Goal: Information Seeking & Learning: Stay updated

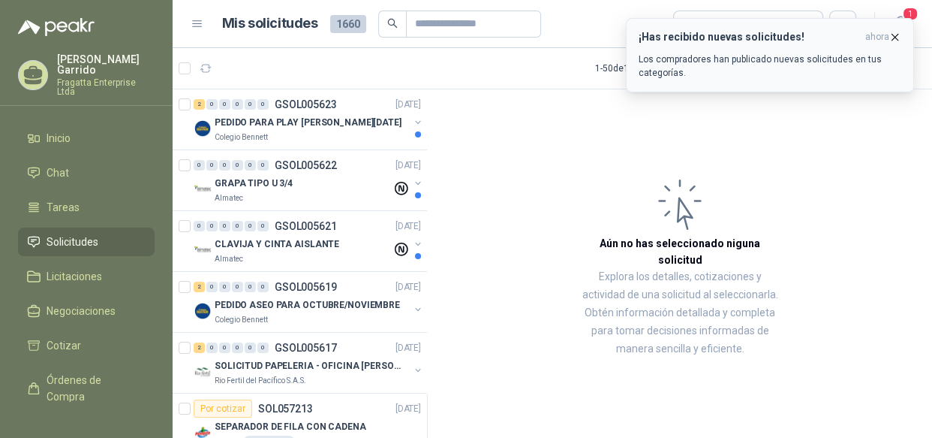
click at [743, 58] on p "Los compradores han publicado nuevas solicitudes en tus categorías." at bounding box center [770, 66] width 263 height 27
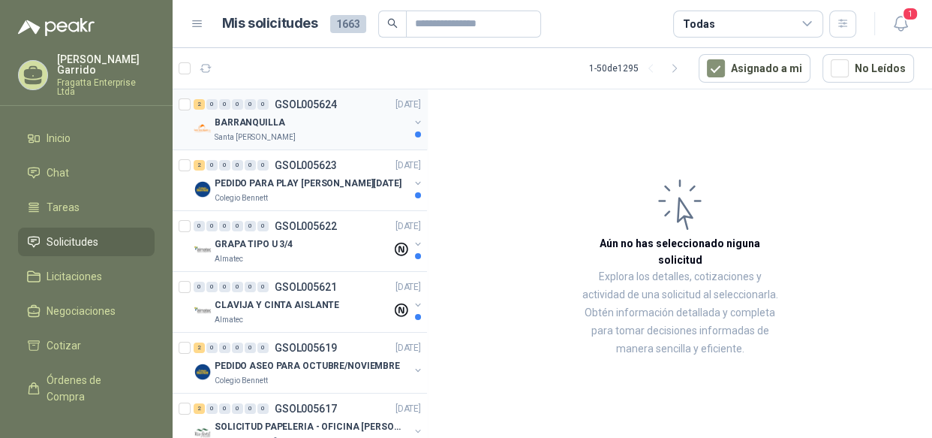
click at [315, 127] on div "BARRANQUILLA" at bounding box center [312, 122] width 194 height 18
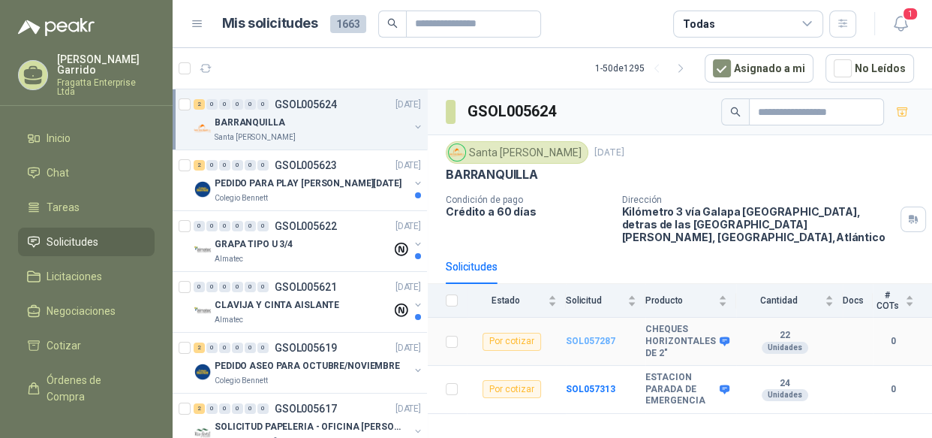
click at [597, 335] on b "SOL057287" at bounding box center [591, 340] width 50 height 11
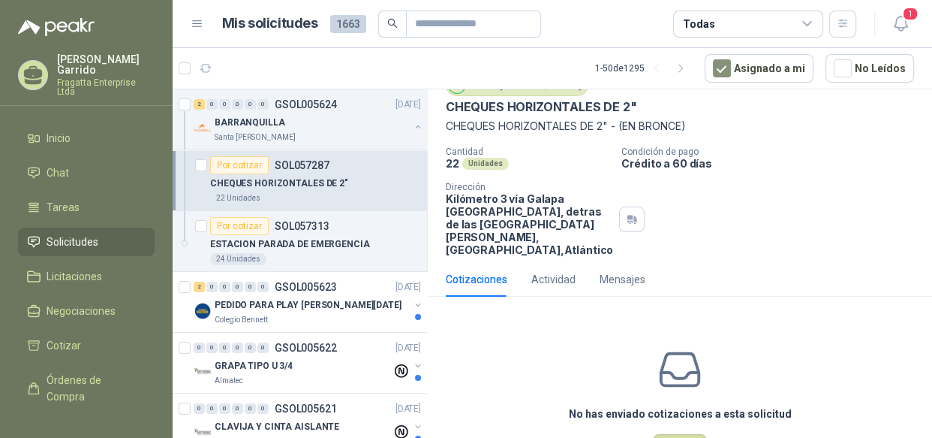
scroll to position [47, 0]
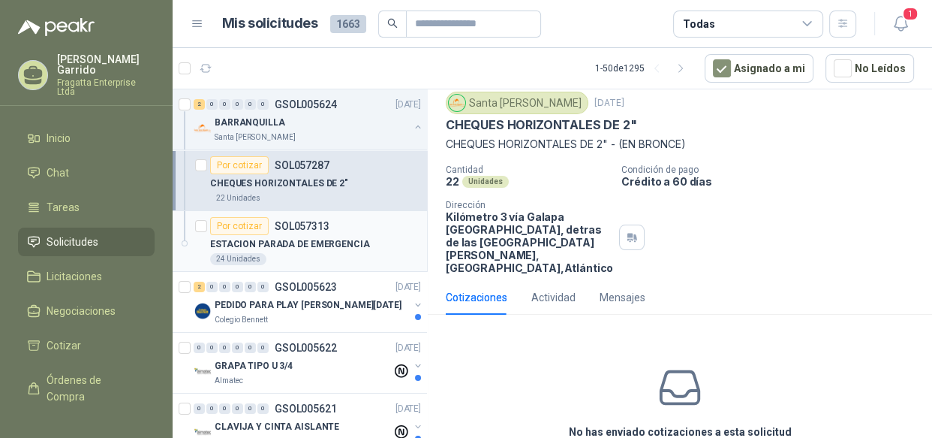
click at [356, 227] on div "Por cotizar SOL057313" at bounding box center [315, 226] width 211 height 18
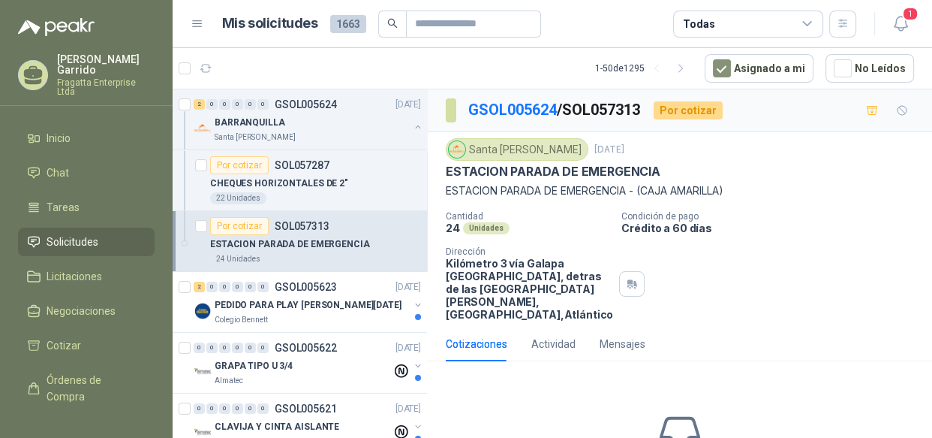
click at [64, 233] on span "Solicitudes" at bounding box center [73, 241] width 52 height 17
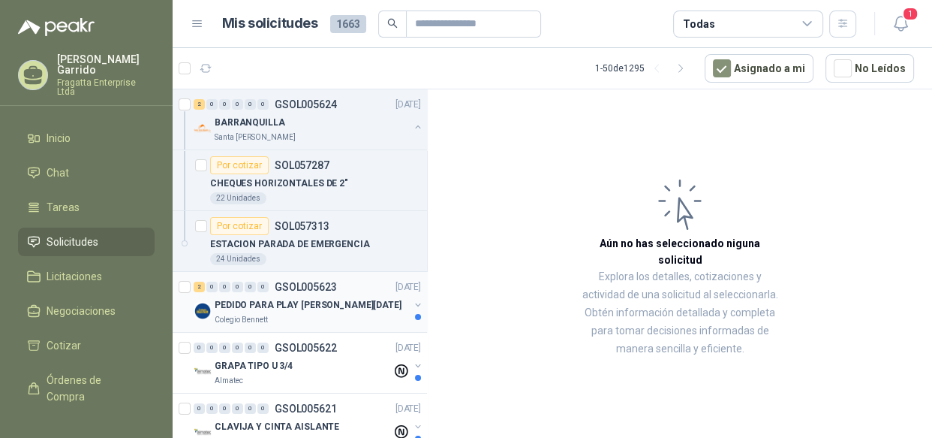
click at [343, 312] on div "PEDIDO PARA PLAY [PERSON_NAME][DATE]" at bounding box center [312, 305] width 194 height 18
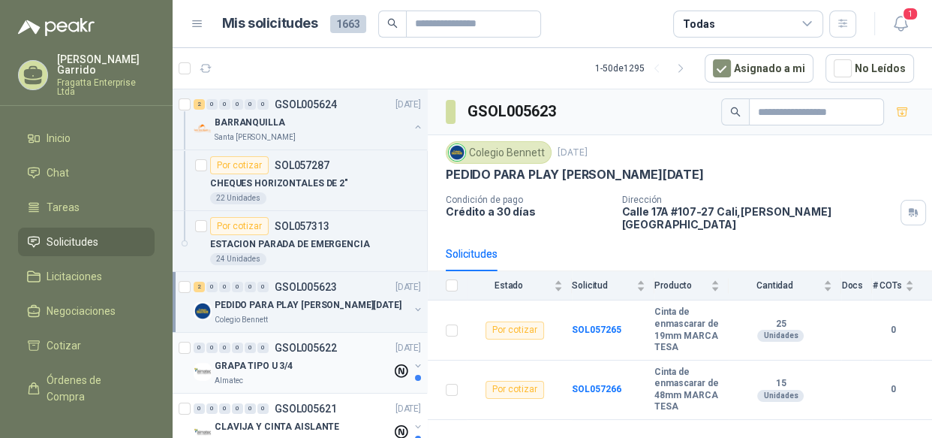
click at [326, 371] on div "GRAPA TIPO U 3/4" at bounding box center [303, 365] width 177 height 18
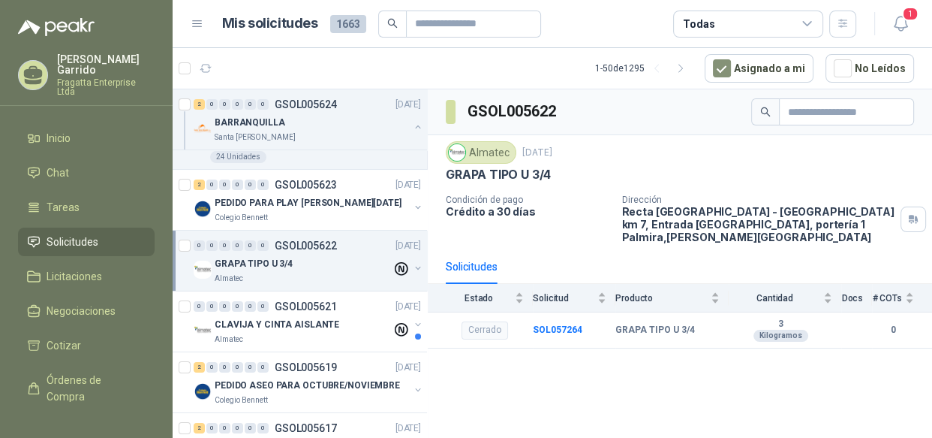
scroll to position [107, 0]
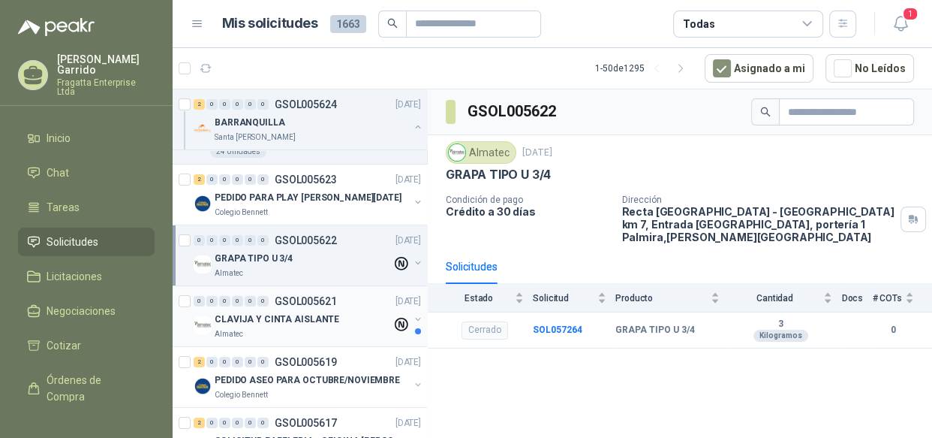
click at [345, 320] on div "CLAVIJA Y CINTA AISLANTE" at bounding box center [303, 319] width 177 height 18
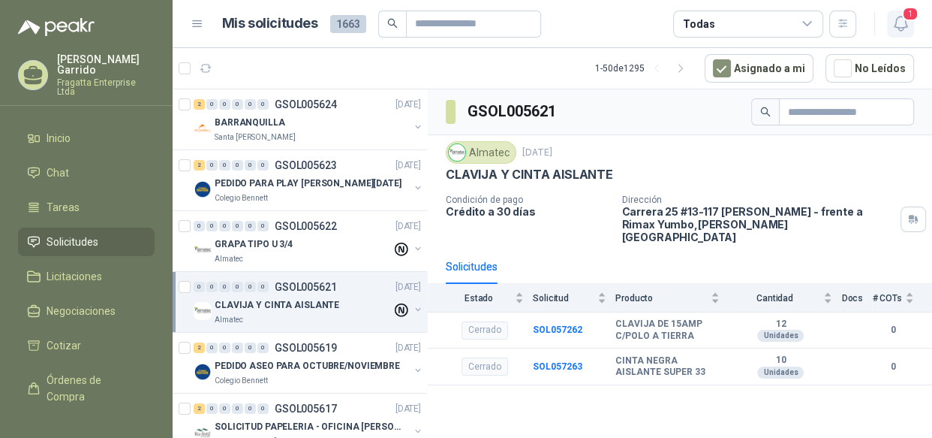
click at [907, 23] on icon "button" at bounding box center [901, 23] width 19 height 19
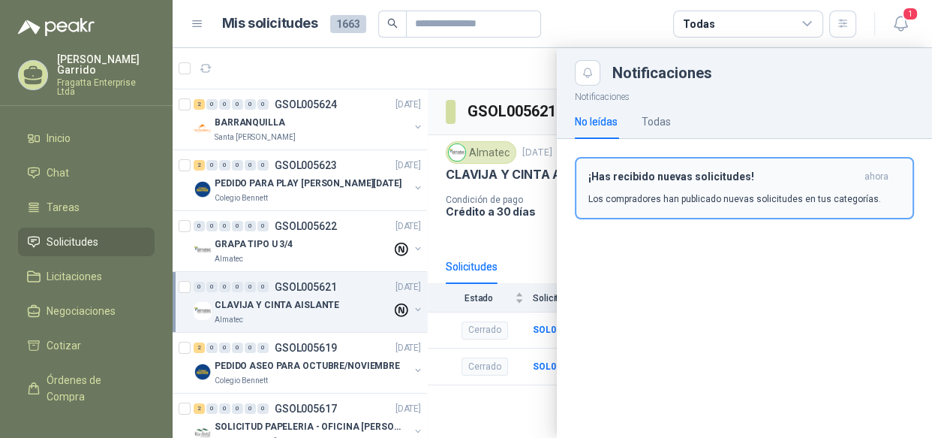
click at [664, 188] on div "¡Has recibido nuevas solicitudes! ahora Los compradores han publicado nuevas so…" at bounding box center [744, 187] width 312 height 35
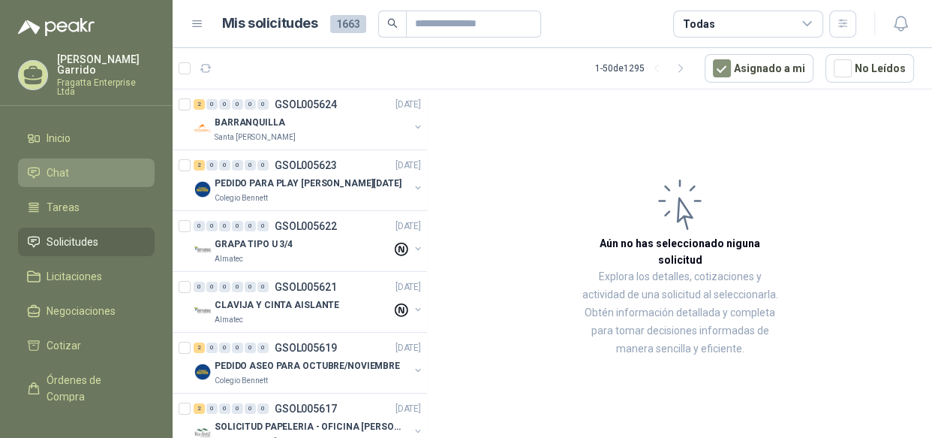
click at [110, 164] on li "Chat" at bounding box center [86, 172] width 119 height 17
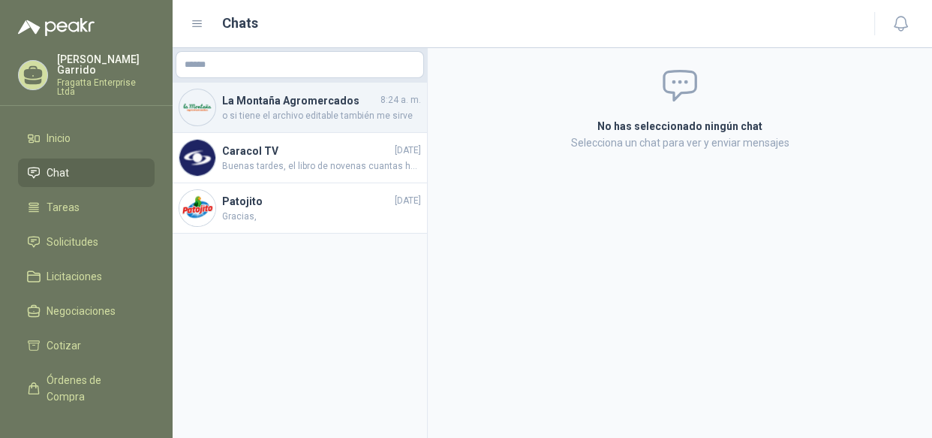
click at [341, 94] on h4 "La Montaña Agromercados" at bounding box center [299, 100] width 155 height 17
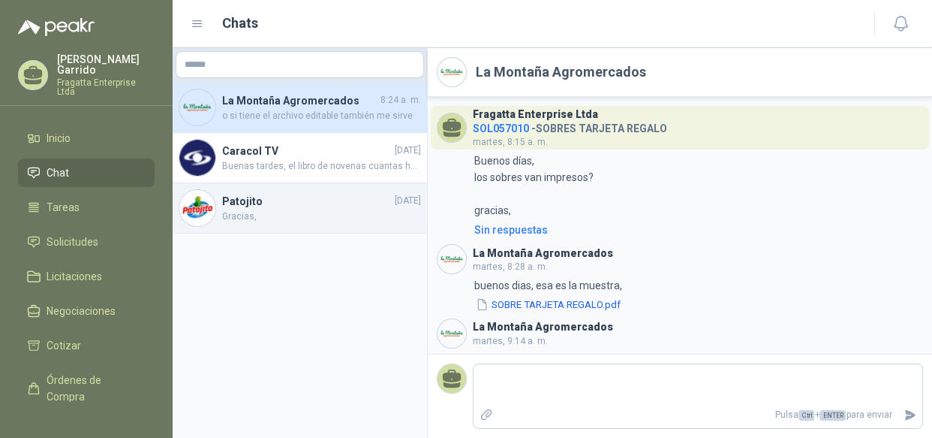
scroll to position [709, 0]
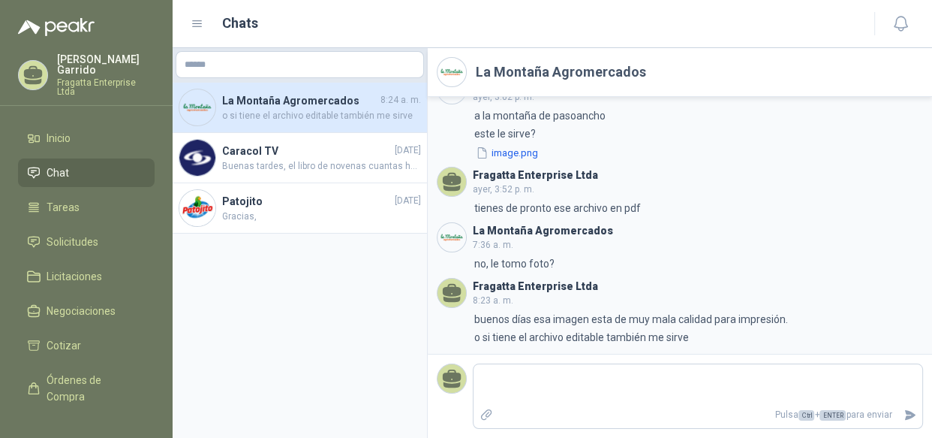
click at [99, 164] on li "Chat" at bounding box center [86, 172] width 119 height 17
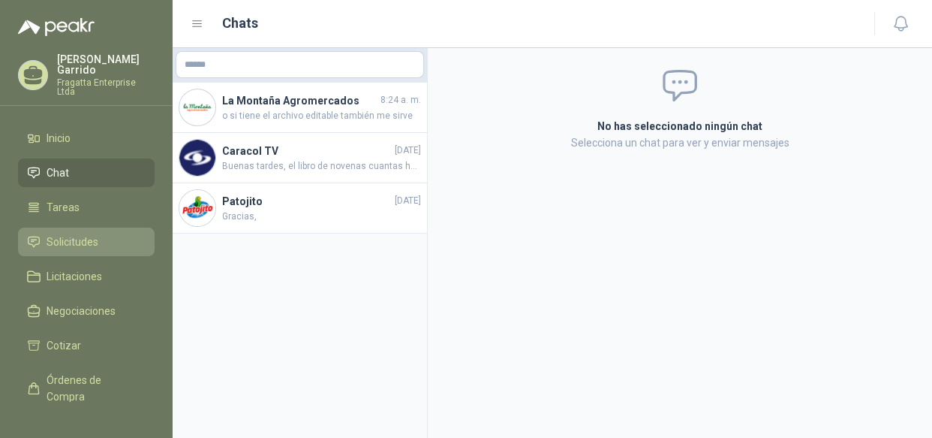
click at [104, 233] on li "Solicitudes" at bounding box center [86, 241] width 119 height 17
